Goal: Information Seeking & Learning: Check status

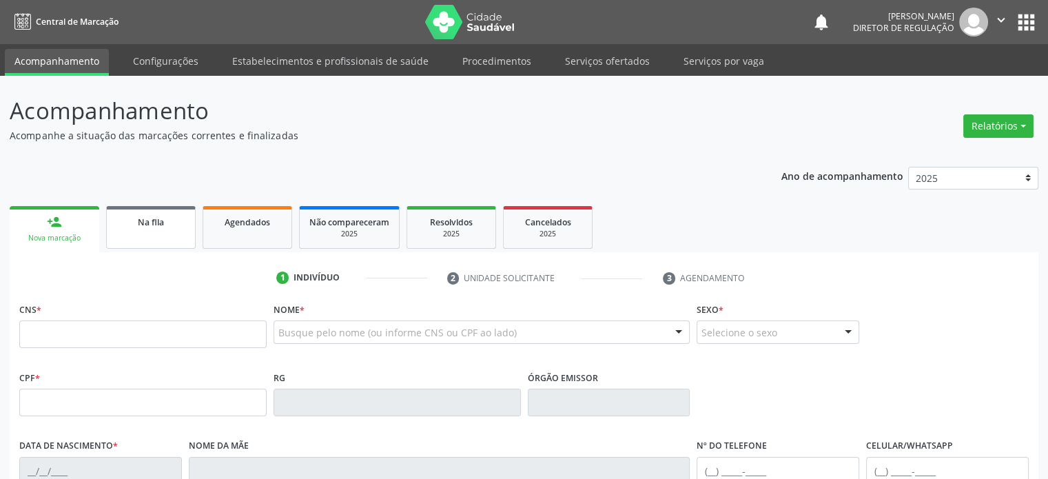
click at [164, 227] on div "Na fila" at bounding box center [150, 221] width 69 height 14
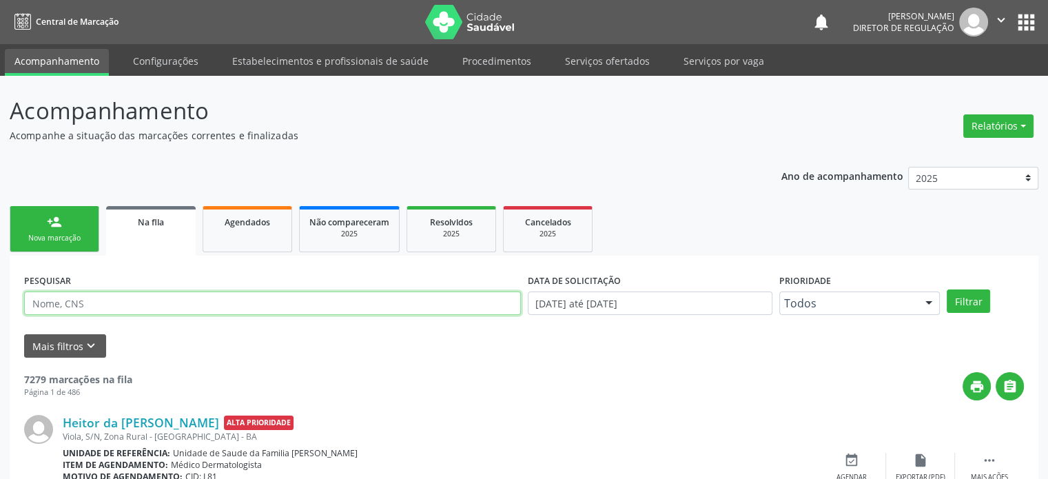
paste input "703 0088 3457 7778,"
click at [947, 289] on button "Filtrar" at bounding box center [968, 300] width 43 height 23
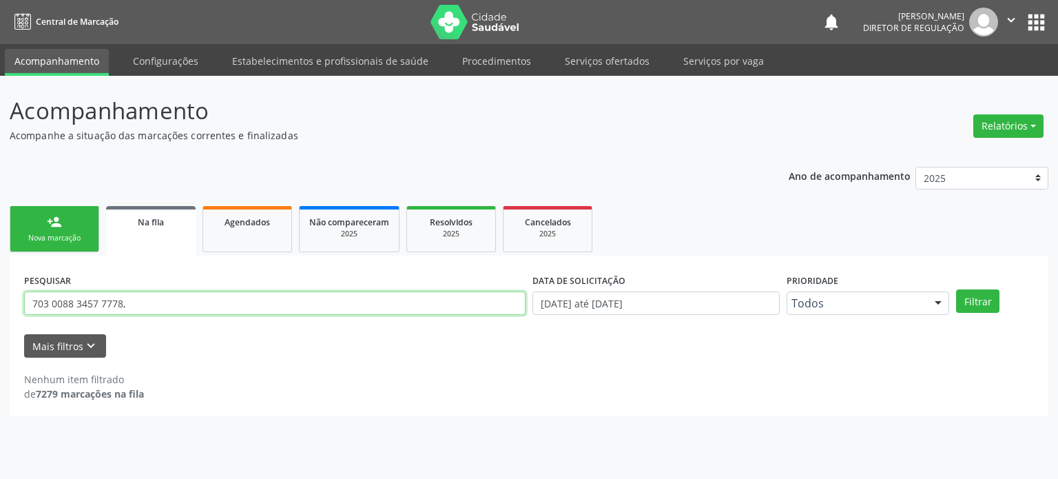
click at [124, 299] on input "703 0088 3457 7778," at bounding box center [275, 302] width 502 height 23
type input "7"
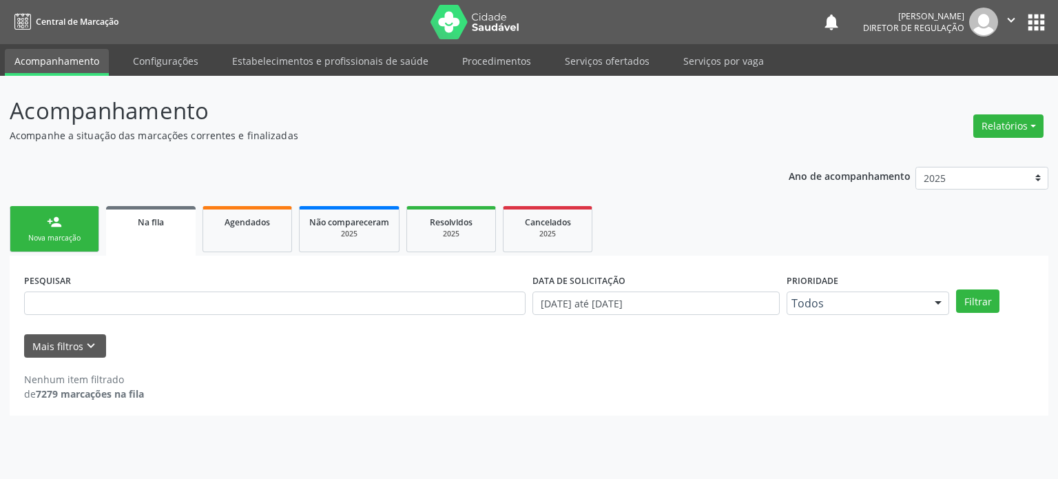
click at [43, 233] on div "Nova marcação" at bounding box center [54, 238] width 69 height 10
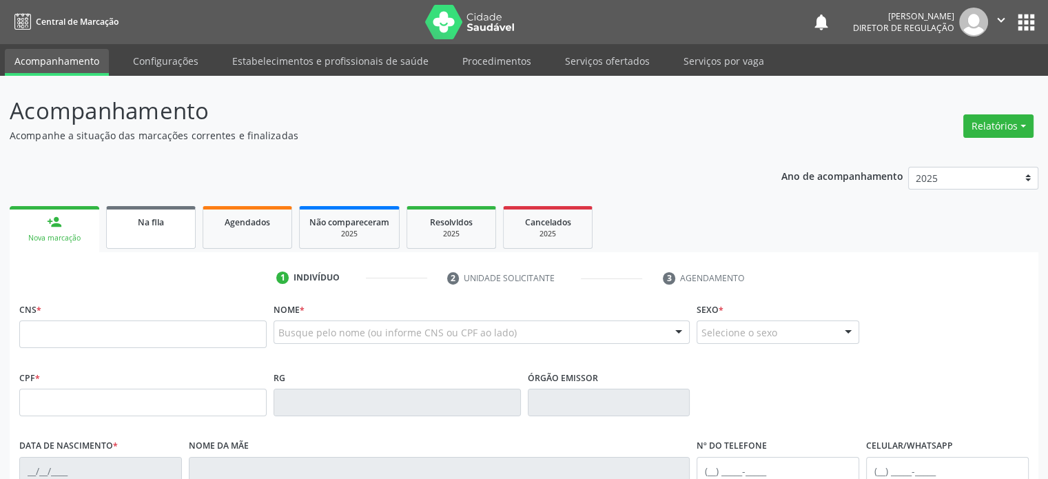
click at [168, 222] on div "Na fila" at bounding box center [150, 221] width 69 height 14
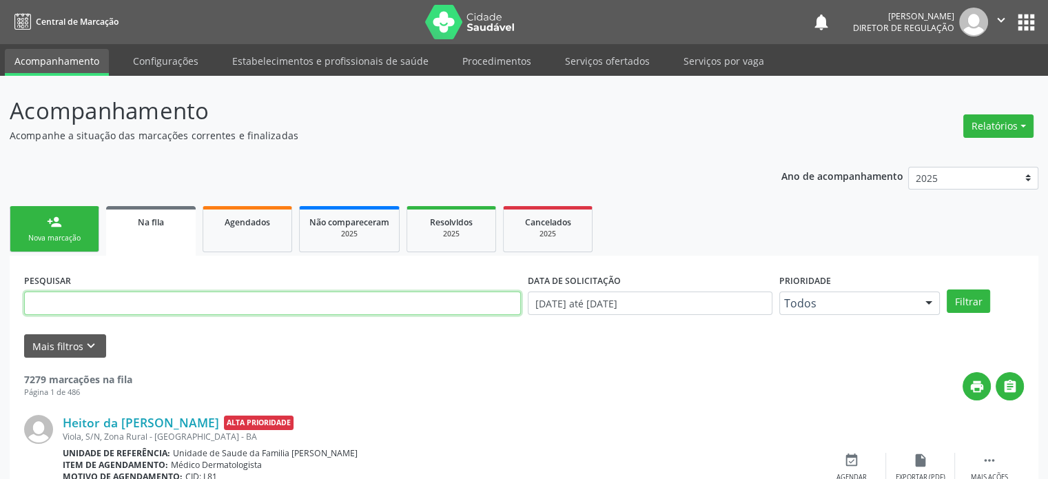
click at [147, 301] on input "text" at bounding box center [272, 302] width 497 height 23
type input "[PERSON_NAME]"
click at [947, 289] on button "Filtrar" at bounding box center [968, 300] width 43 height 23
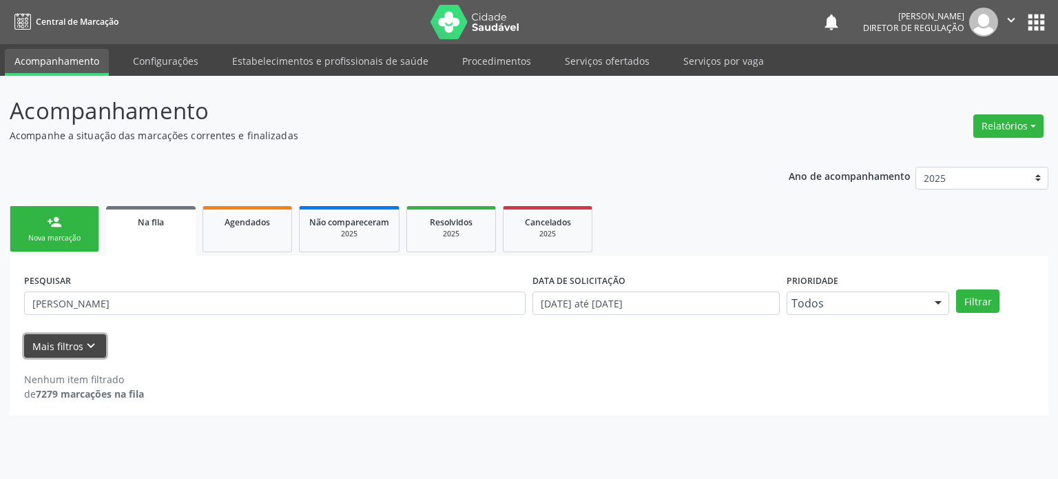
click at [85, 347] on icon "keyboard_arrow_down" at bounding box center [90, 345] width 15 height 15
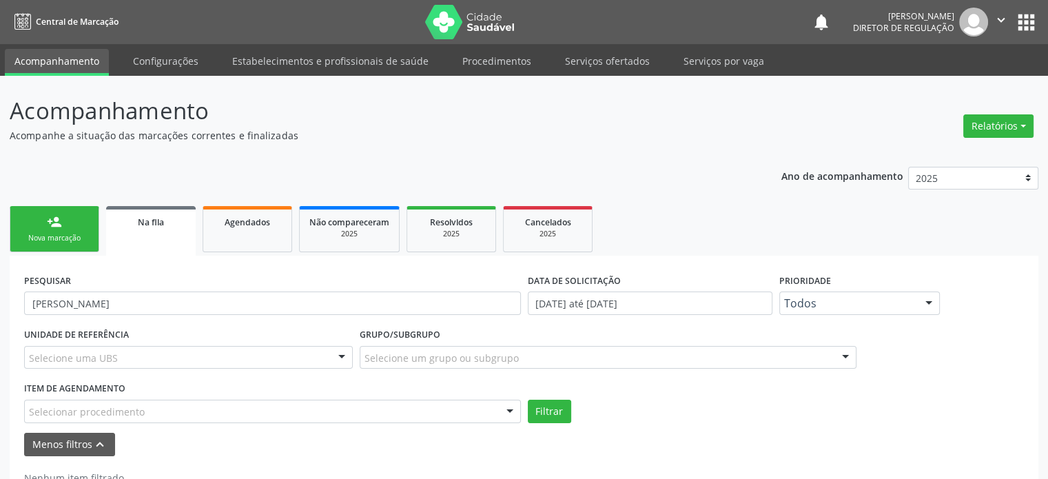
click at [342, 355] on div at bounding box center [341, 358] width 21 height 23
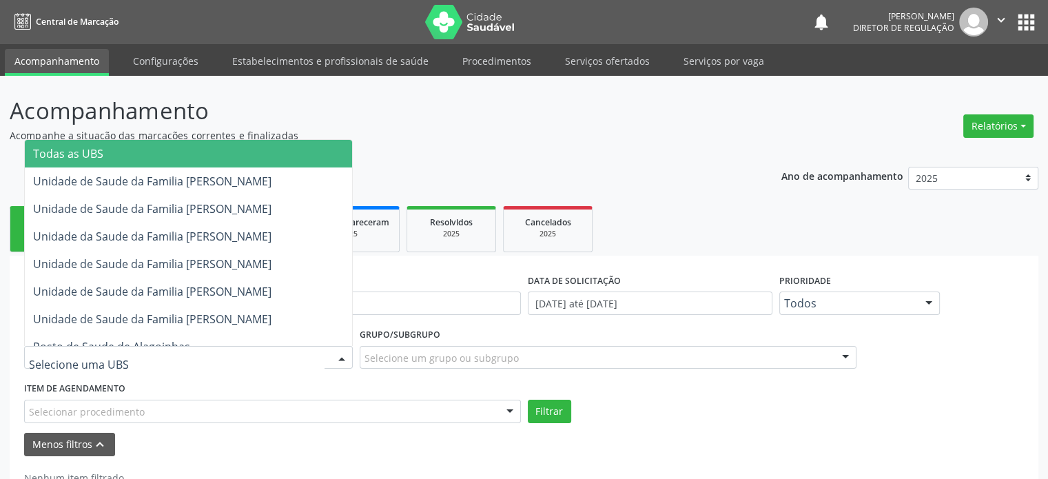
click at [131, 150] on span "Todas as UBS" at bounding box center [188, 154] width 327 height 28
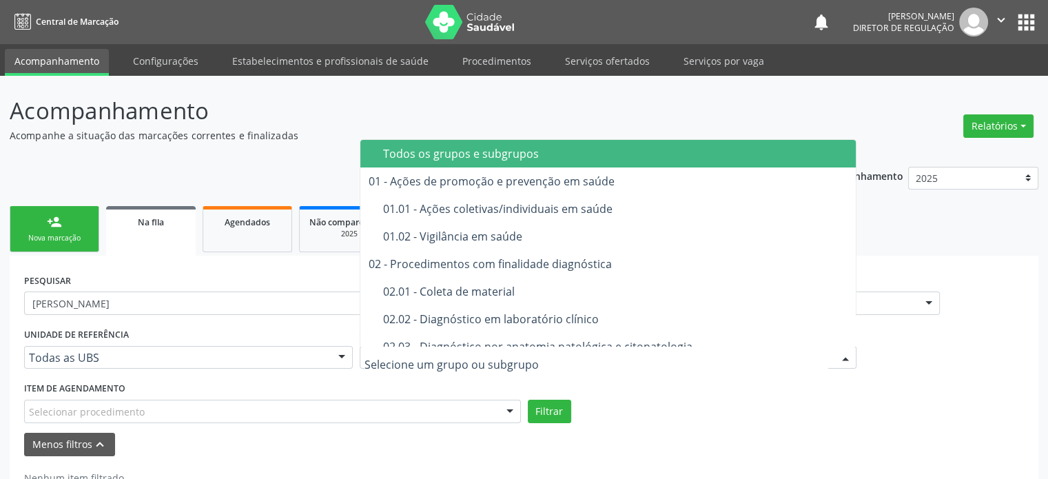
click at [841, 354] on div at bounding box center [845, 358] width 21 height 23
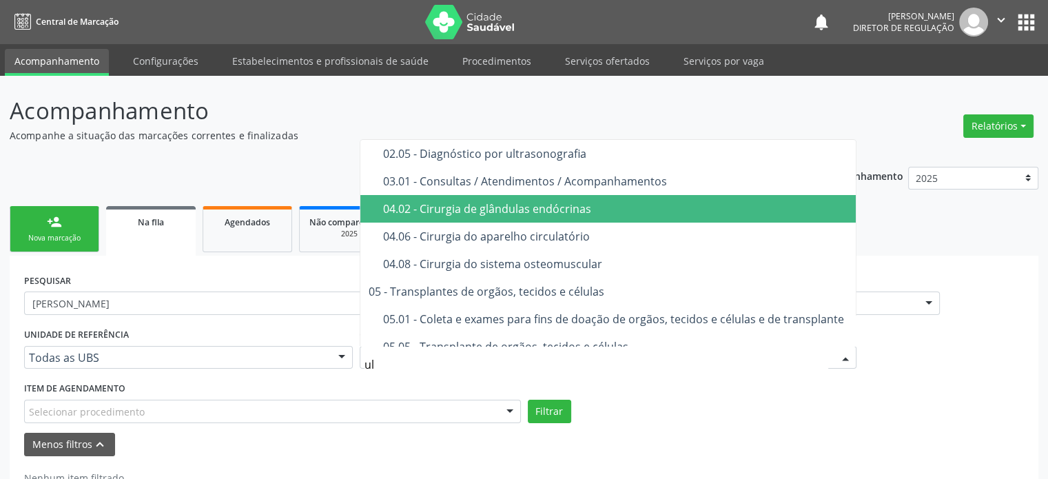
type input "u"
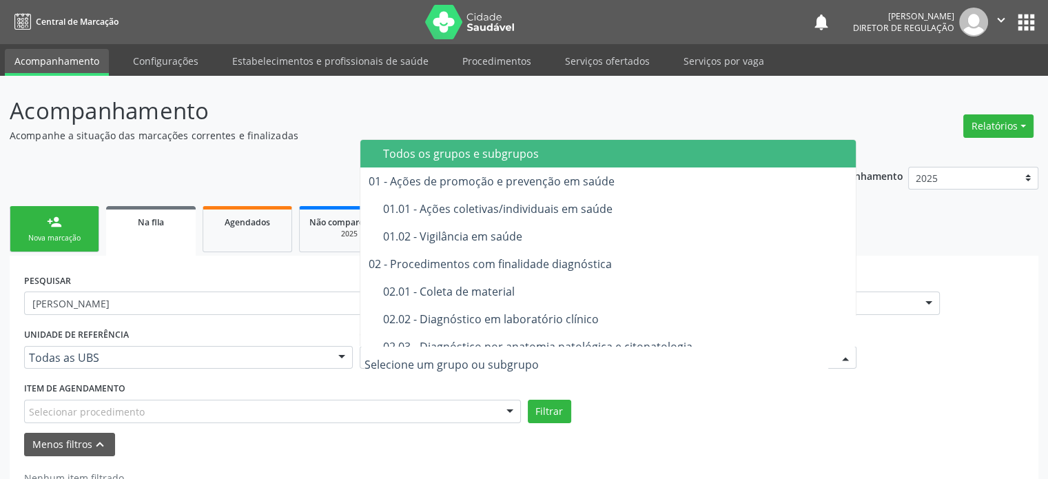
click at [511, 152] on div "Todos os grupos e subgrupos" at bounding box center [616, 153] width 466 height 11
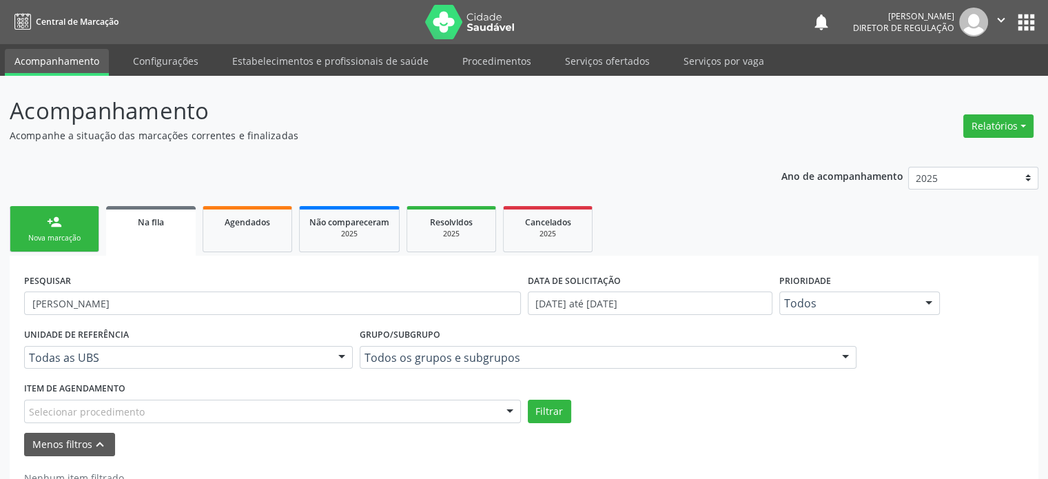
click at [506, 409] on div at bounding box center [509, 411] width 21 height 23
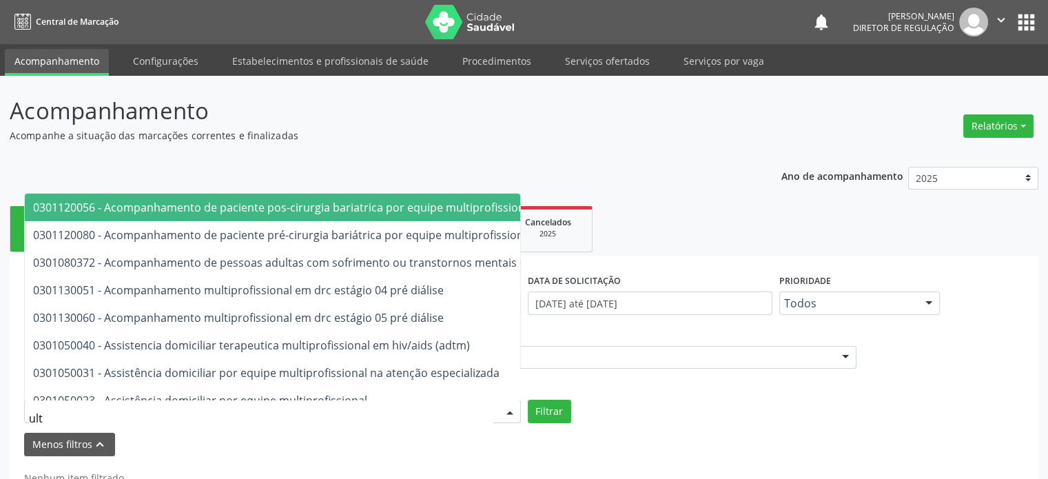
type input "ultr"
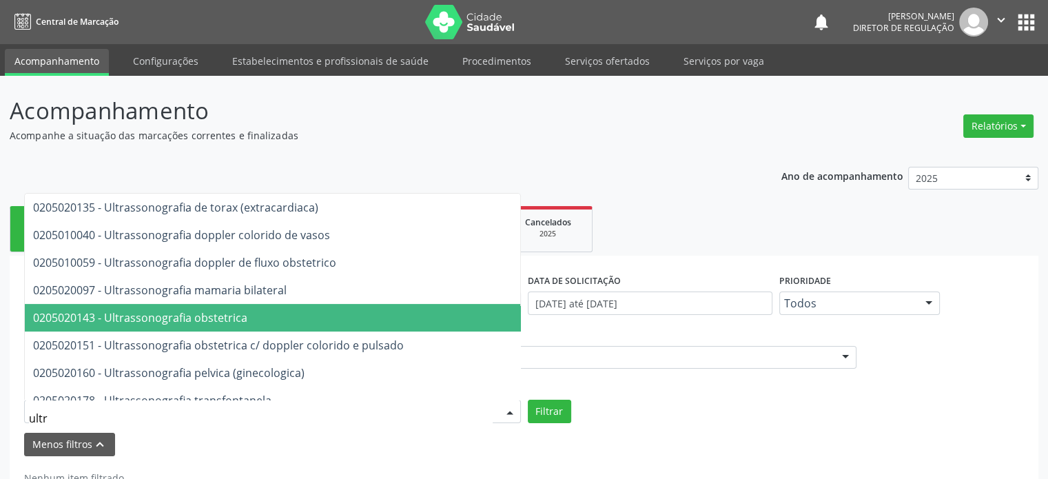
scroll to position [466, 0]
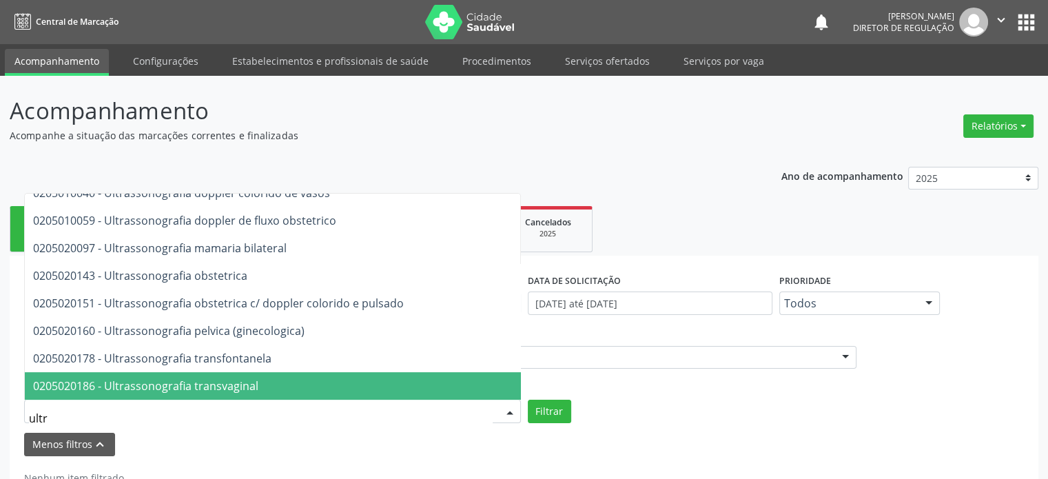
click at [295, 372] on span "0205020186 - Ultrassonografia transvaginal" at bounding box center [366, 386] width 683 height 28
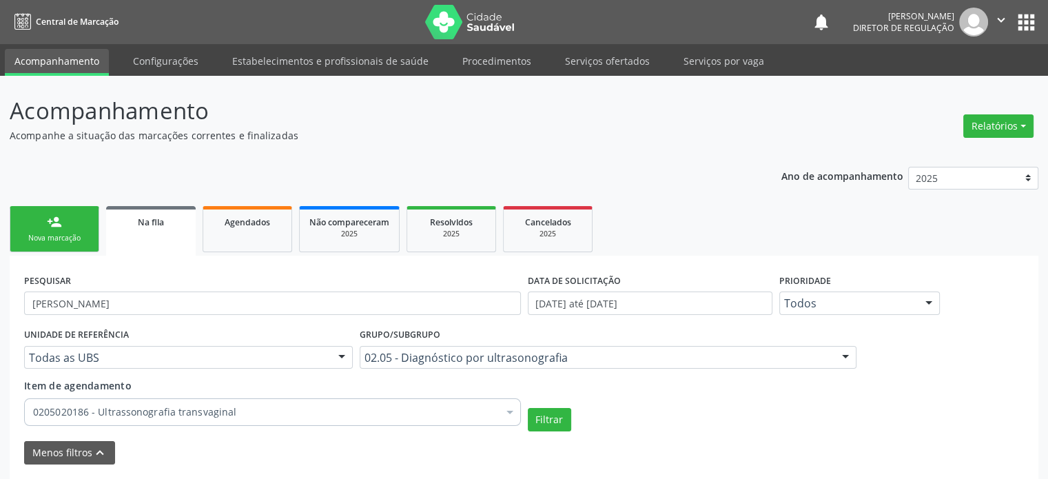
scroll to position [52, 0]
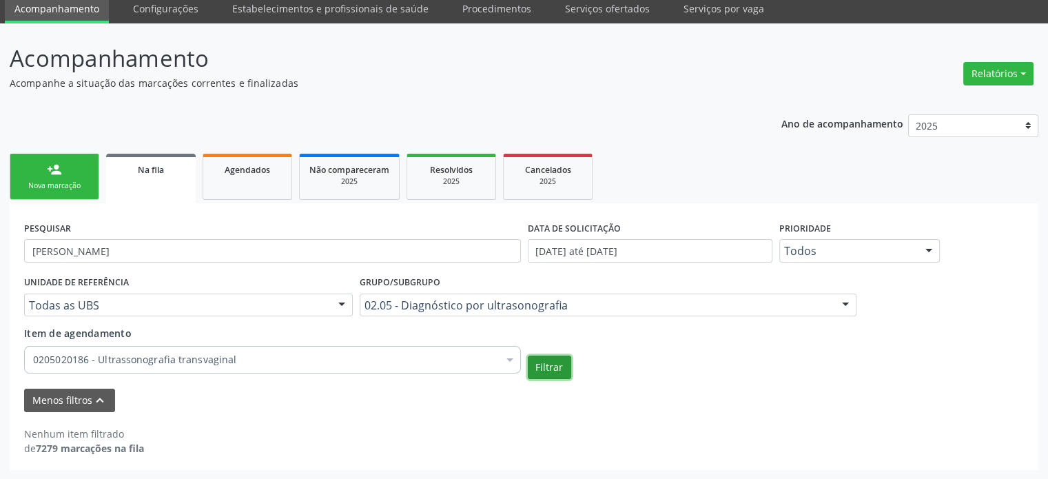
click at [549, 373] on button "Filtrar" at bounding box center [549, 367] width 43 height 23
click at [548, 366] on button "Filtrar" at bounding box center [549, 367] width 43 height 23
click at [75, 399] on button "Menos filtros keyboard_arrow_up" at bounding box center [69, 401] width 91 height 24
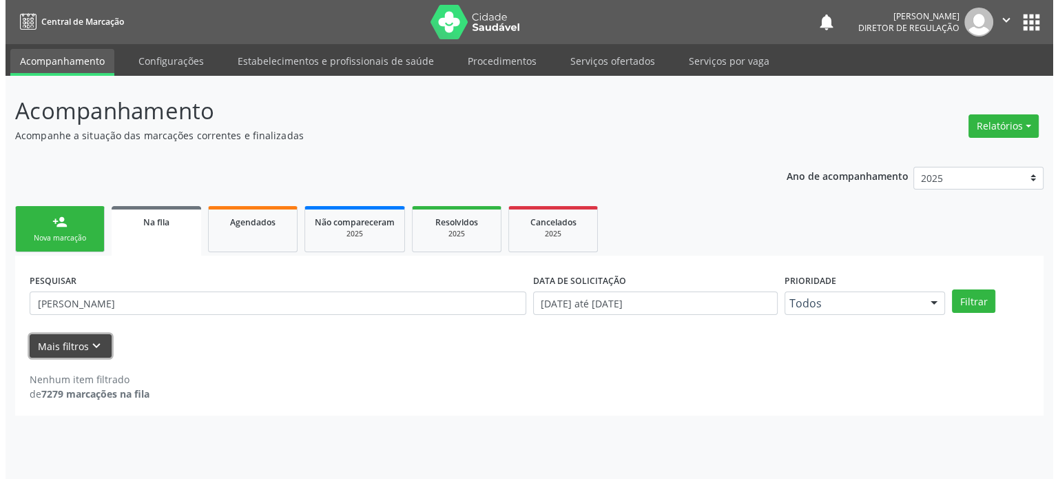
scroll to position [0, 0]
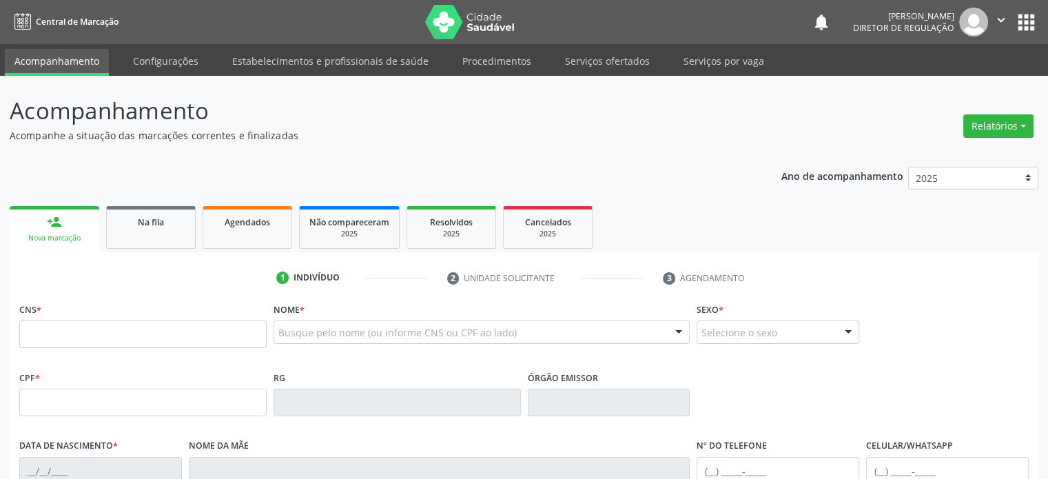
click at [1021, 30] on button "apps" at bounding box center [1026, 22] width 24 height 24
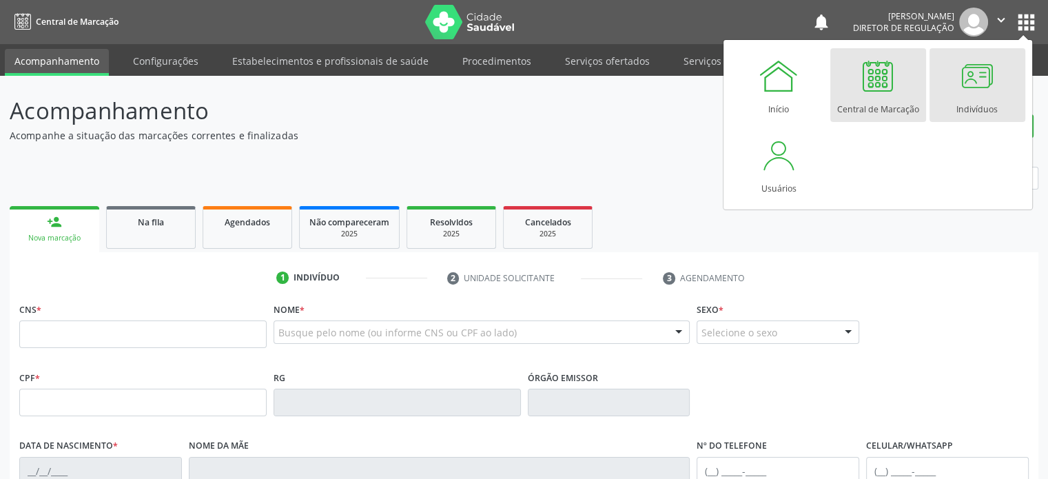
click at [975, 106] on div "Indivíduos" at bounding box center [976, 105] width 41 height 19
